Goal: Find specific page/section: Find specific page/section

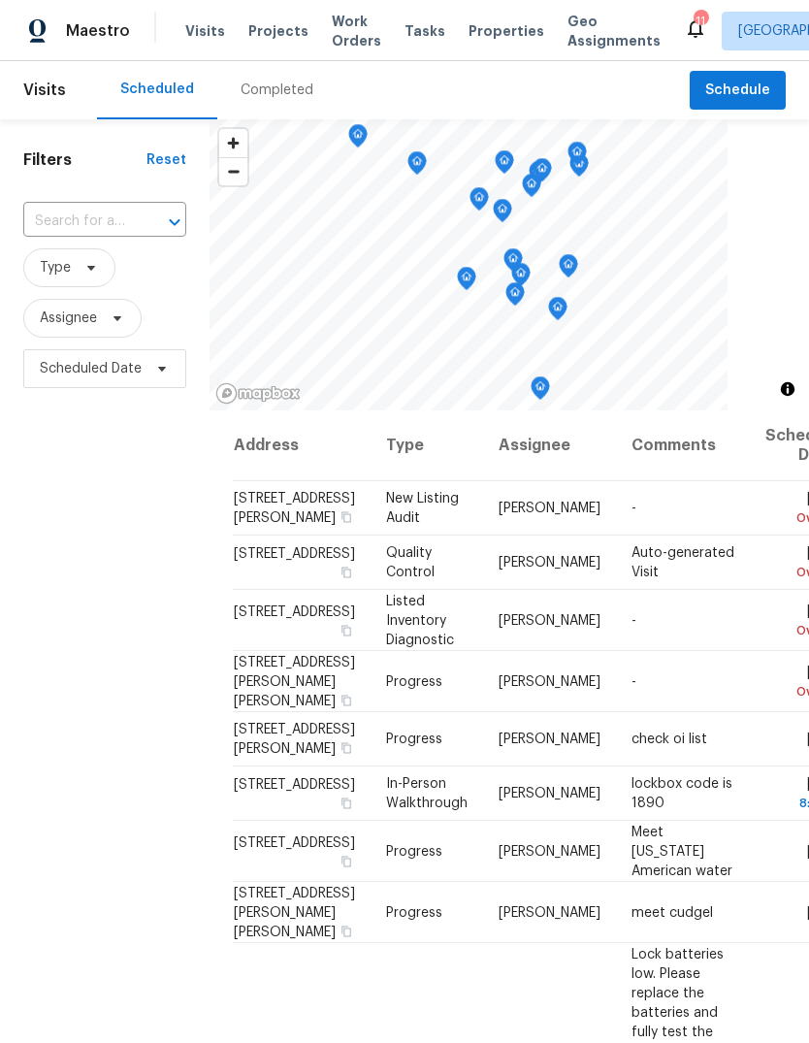
click at [485, 39] on span "Properties" at bounding box center [507, 30] width 76 height 19
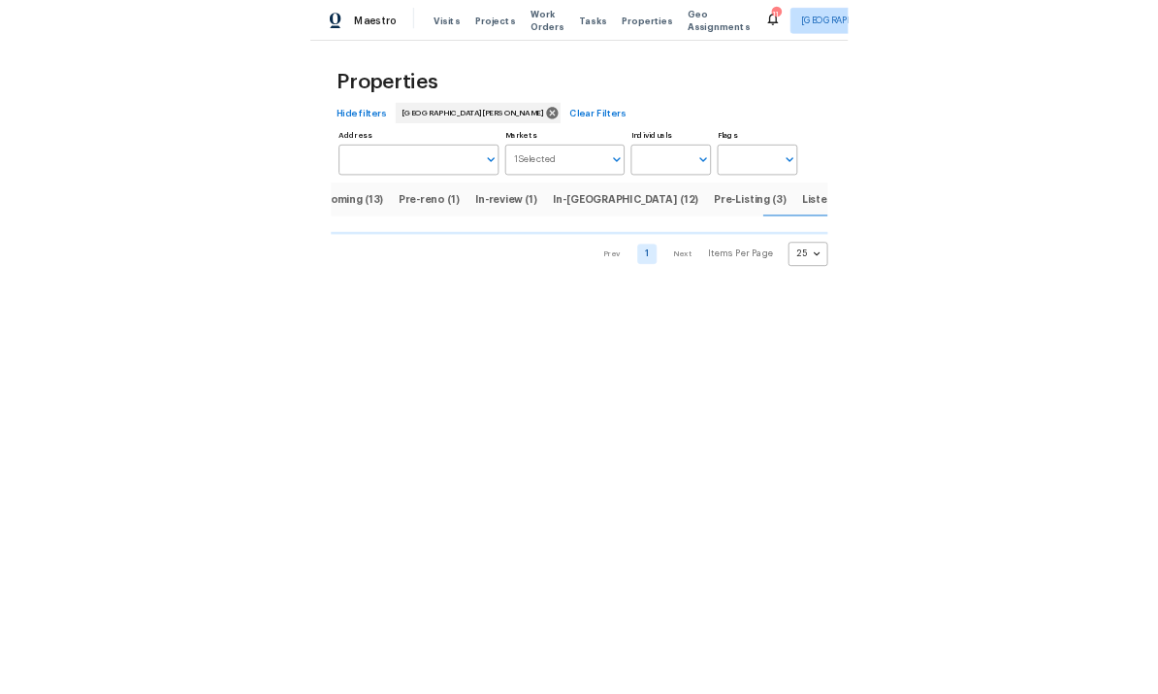
scroll to position [0, 47]
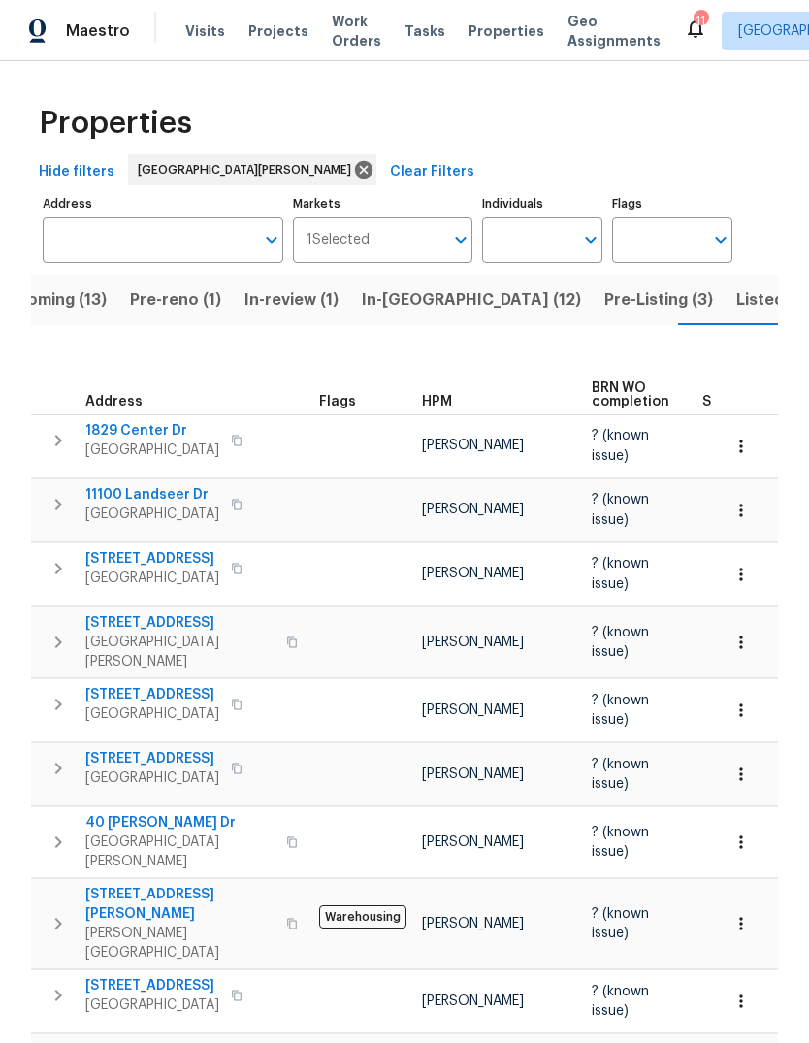
click at [604, 302] on span "Pre-Listing (3)" at bounding box center [658, 299] width 109 height 27
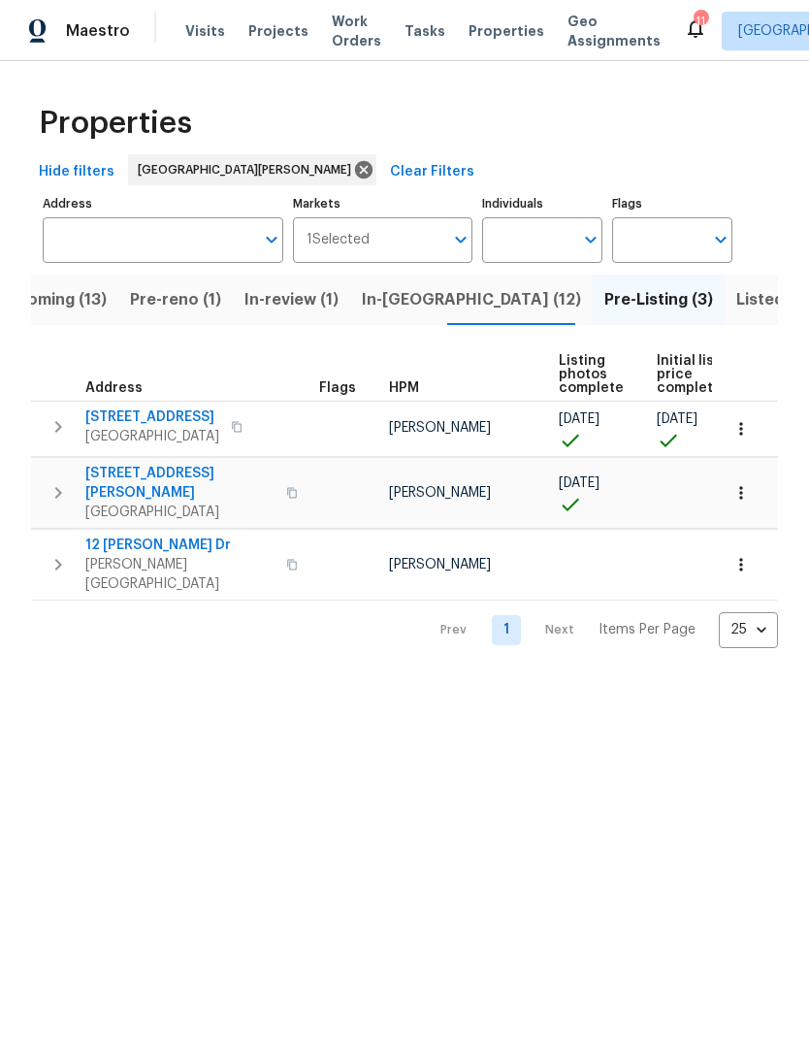
click at [186, 503] on span "[GEOGRAPHIC_DATA]" at bounding box center [179, 512] width 189 height 19
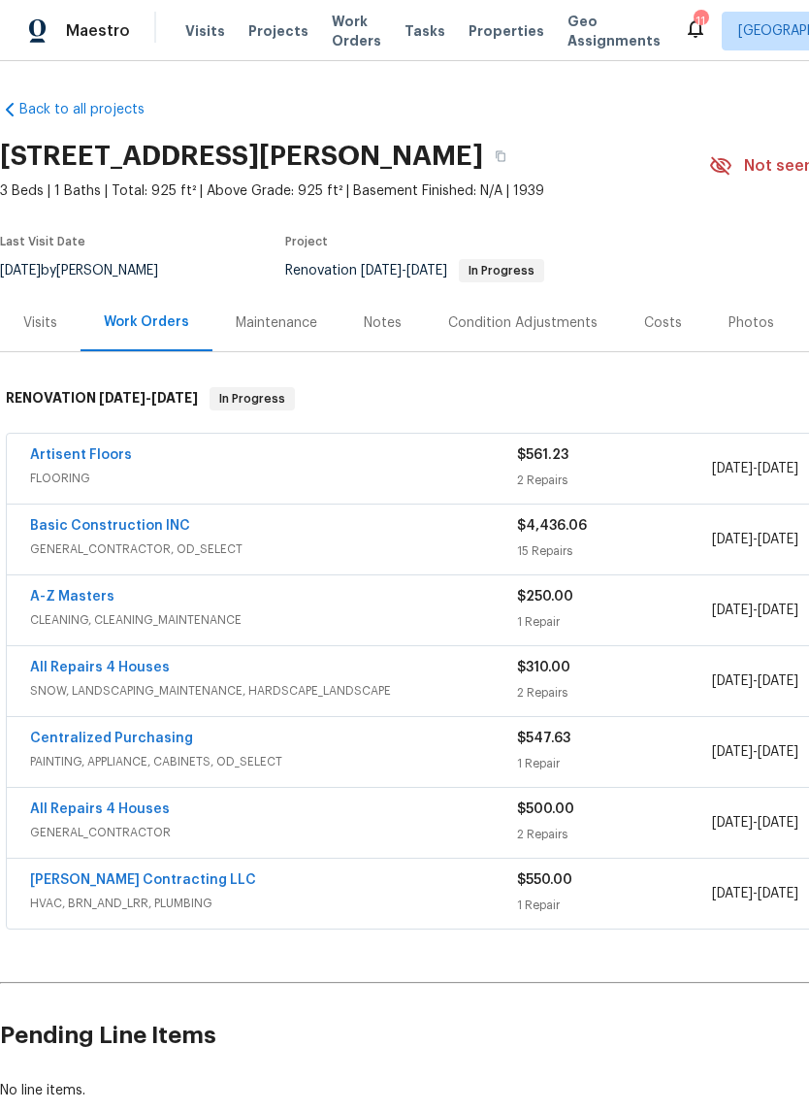
click at [738, 323] on div "Photos" at bounding box center [752, 322] width 46 height 19
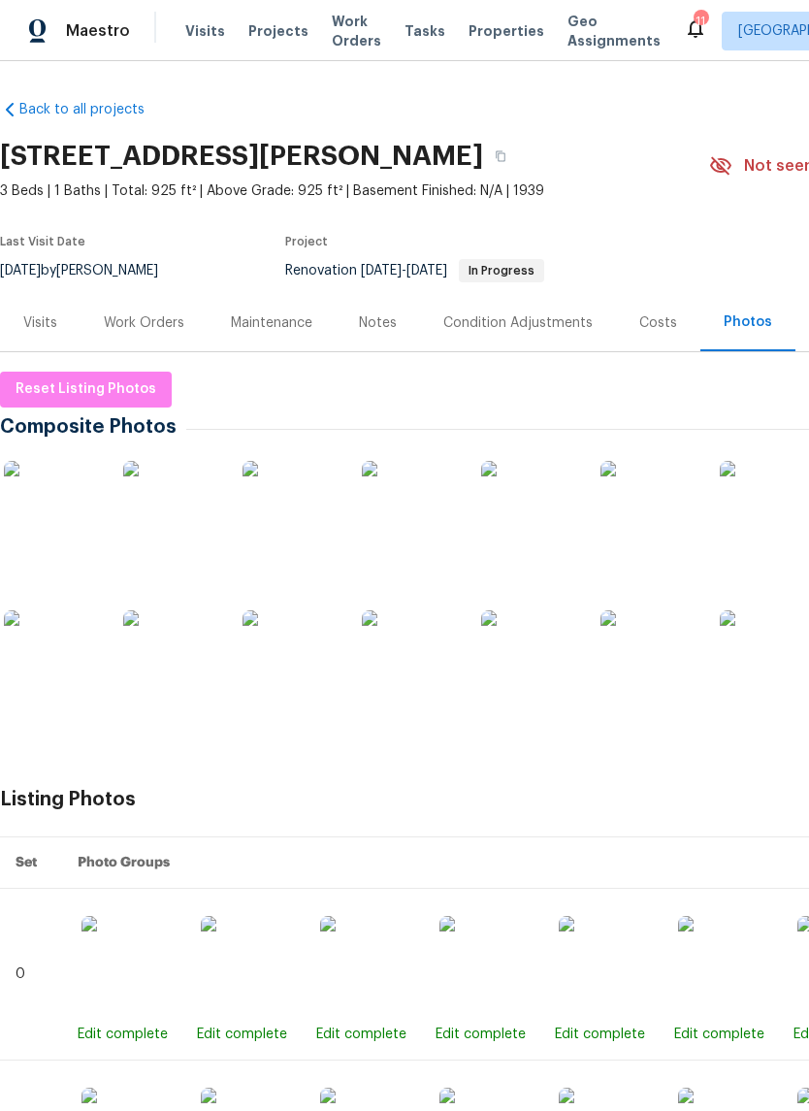
click at [70, 511] on img at bounding box center [52, 509] width 97 height 97
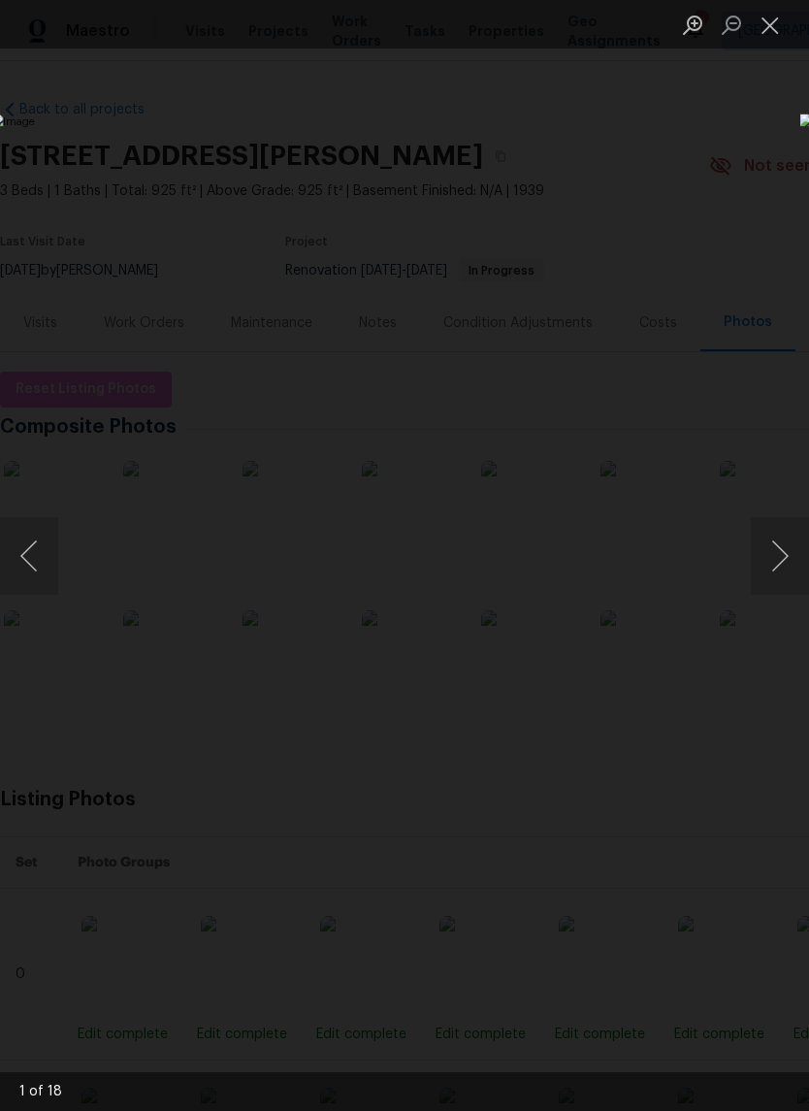
click at [773, 559] on button "Next image" at bounding box center [780, 556] width 58 height 78
click at [776, 558] on button "Next image" at bounding box center [780, 556] width 58 height 78
click at [785, 549] on button "Next image" at bounding box center [780, 556] width 58 height 78
click at [779, 549] on button "Next image" at bounding box center [780, 556] width 58 height 78
click at [782, 546] on button "Next image" at bounding box center [780, 556] width 58 height 78
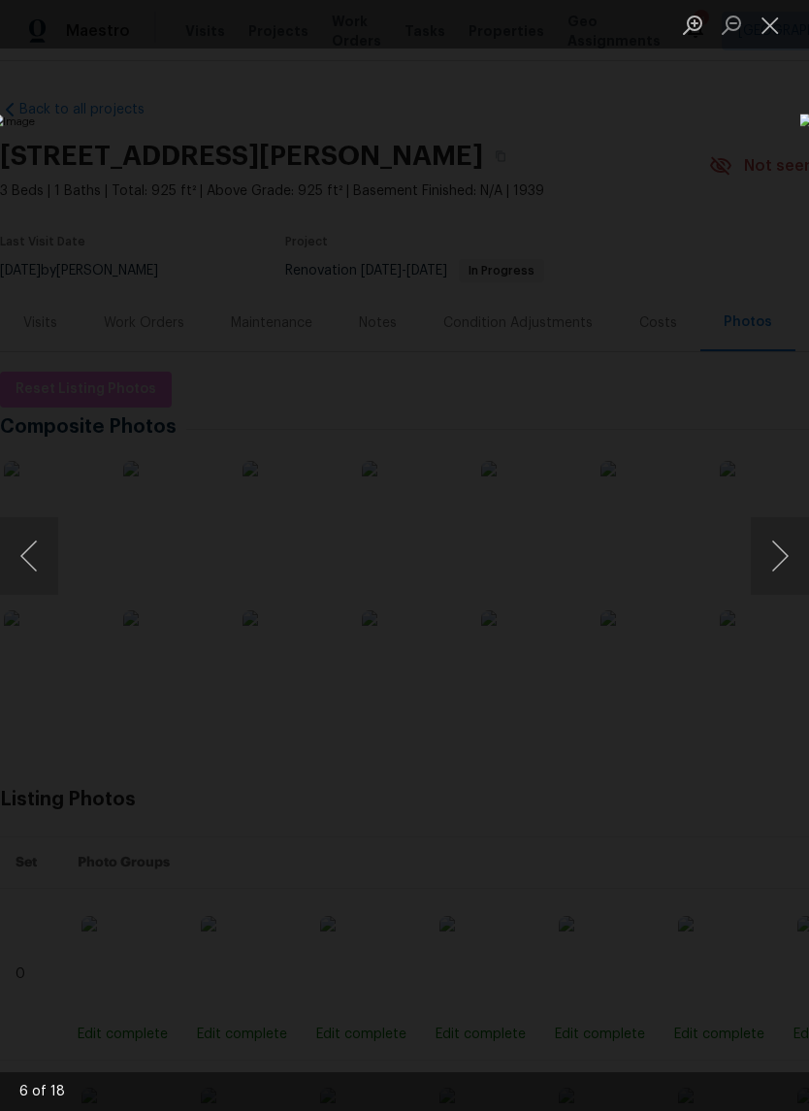
click at [778, 543] on button "Next image" at bounding box center [780, 556] width 58 height 78
click at [781, 544] on button "Next image" at bounding box center [780, 556] width 58 height 78
click at [774, 544] on button "Next image" at bounding box center [780, 556] width 58 height 78
click at [777, 542] on button "Next image" at bounding box center [780, 556] width 58 height 78
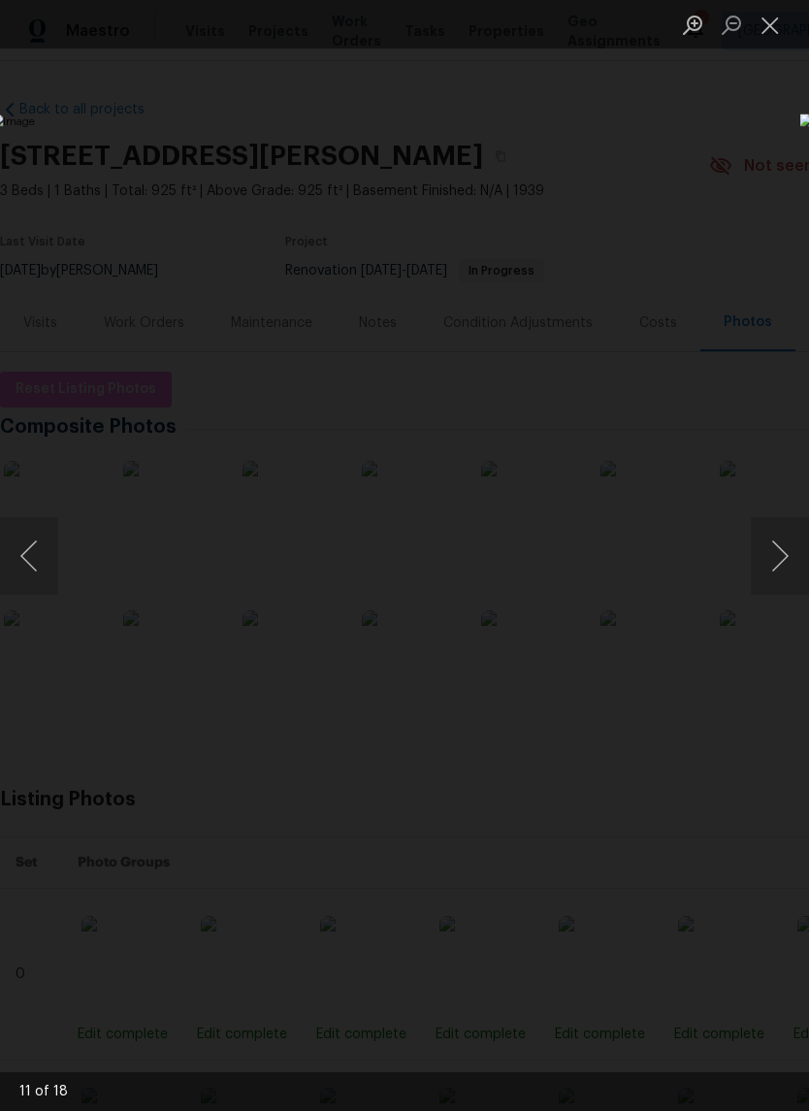
click at [776, 545] on button "Next image" at bounding box center [780, 556] width 58 height 78
click at [781, 546] on button "Next image" at bounding box center [780, 556] width 58 height 78
click at [779, 542] on button "Next image" at bounding box center [780, 556] width 58 height 78
click at [765, 542] on button "Next image" at bounding box center [780, 556] width 58 height 78
click at [775, 538] on button "Next image" at bounding box center [780, 556] width 58 height 78
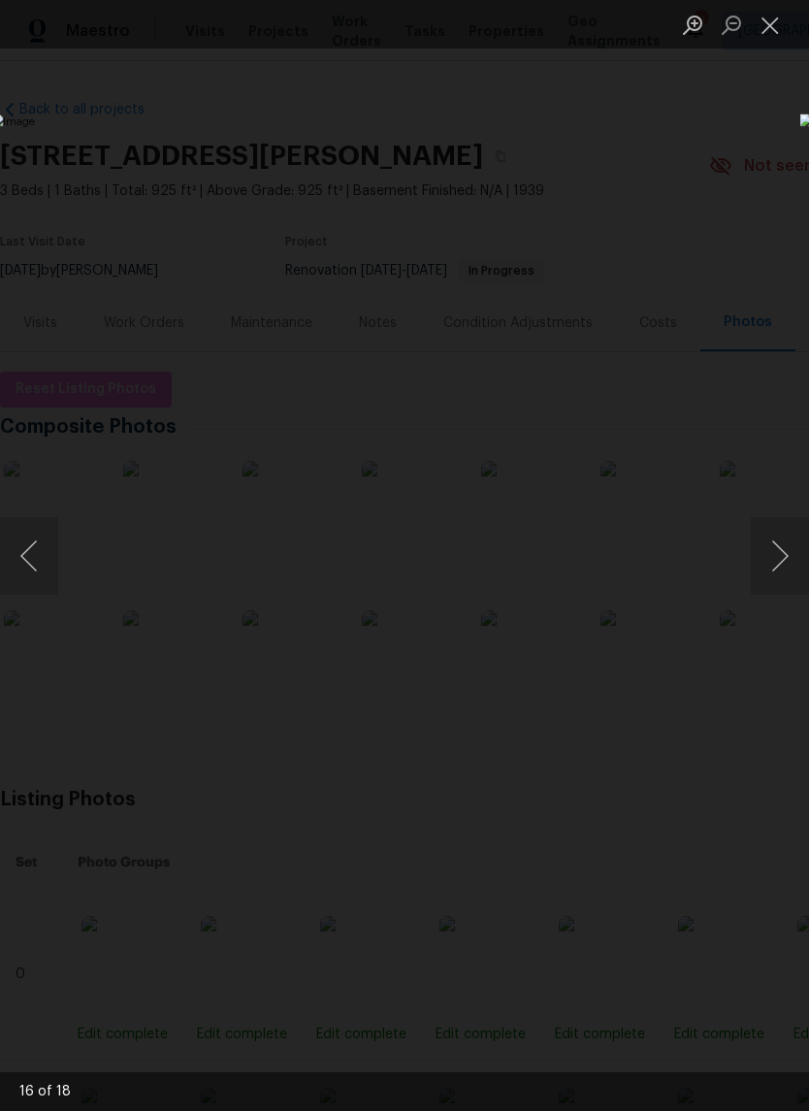
click at [777, 537] on button "Next image" at bounding box center [780, 556] width 58 height 78
click at [778, 535] on button "Next image" at bounding box center [780, 556] width 58 height 78
click at [783, 537] on button "Next image" at bounding box center [780, 556] width 58 height 78
click at [774, 538] on button "Next image" at bounding box center [780, 556] width 58 height 78
click at [784, 535] on button "Next image" at bounding box center [780, 556] width 58 height 78
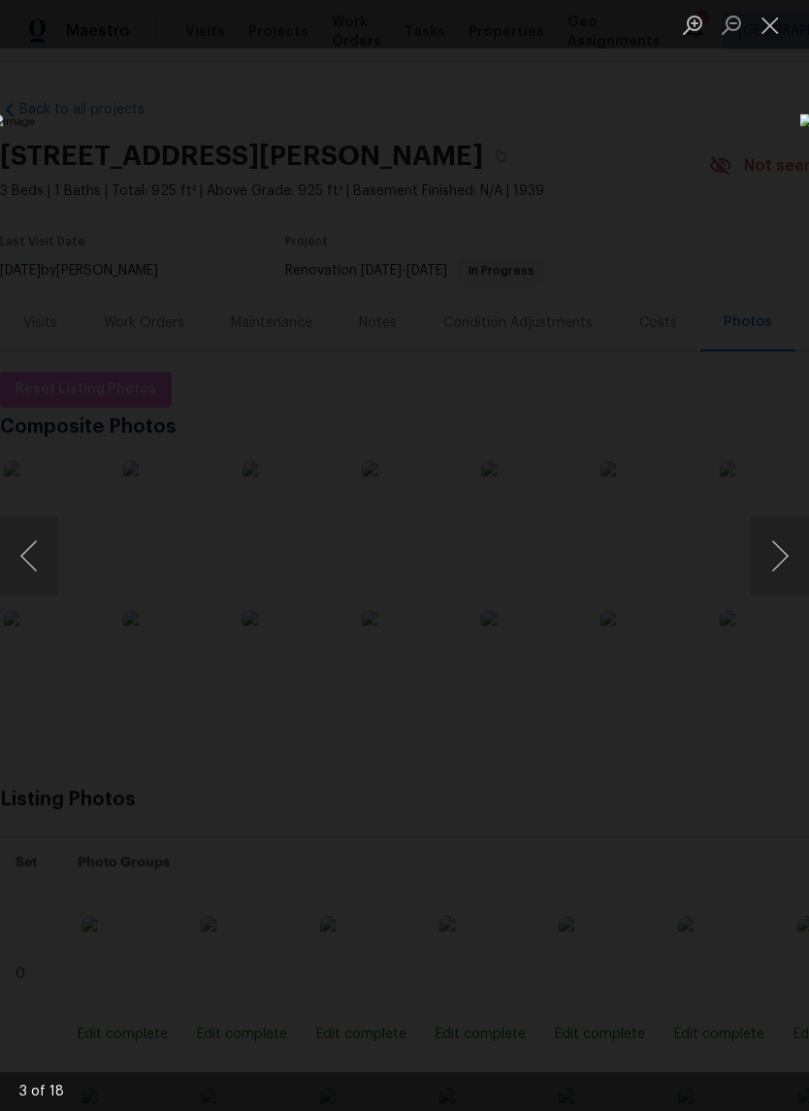
click at [771, 28] on button "Close lightbox" at bounding box center [770, 25] width 39 height 34
